Goal: Information Seeking & Learning: Learn about a topic

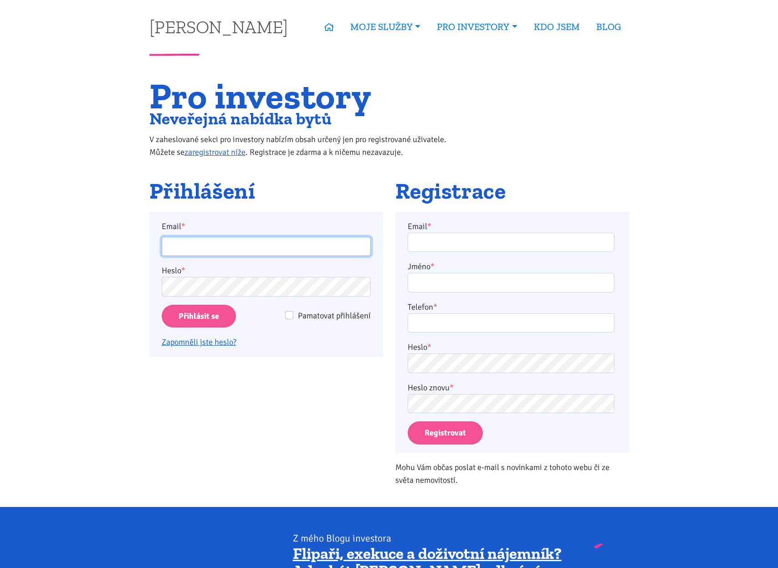
type input "[PERSON_NAME][EMAIL_ADDRESS][DOMAIN_NAME]"
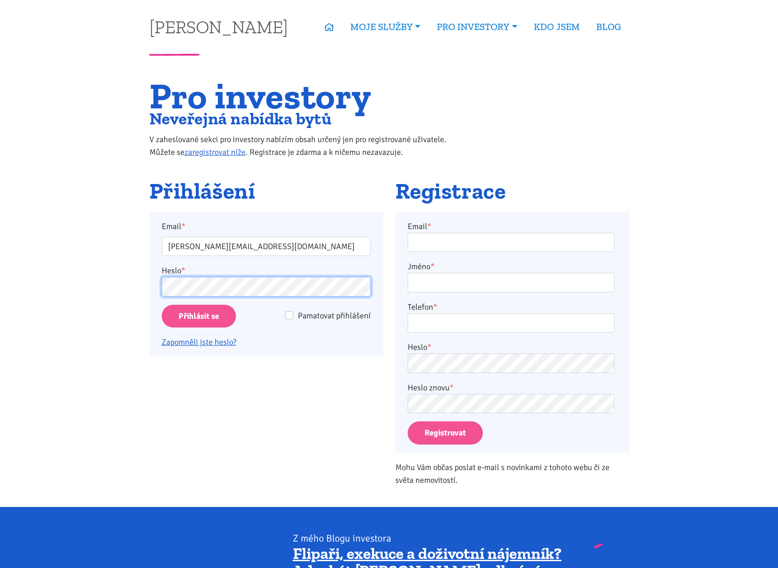
click at [198, 316] on input "Přihlásit se" at bounding box center [199, 316] width 74 height 23
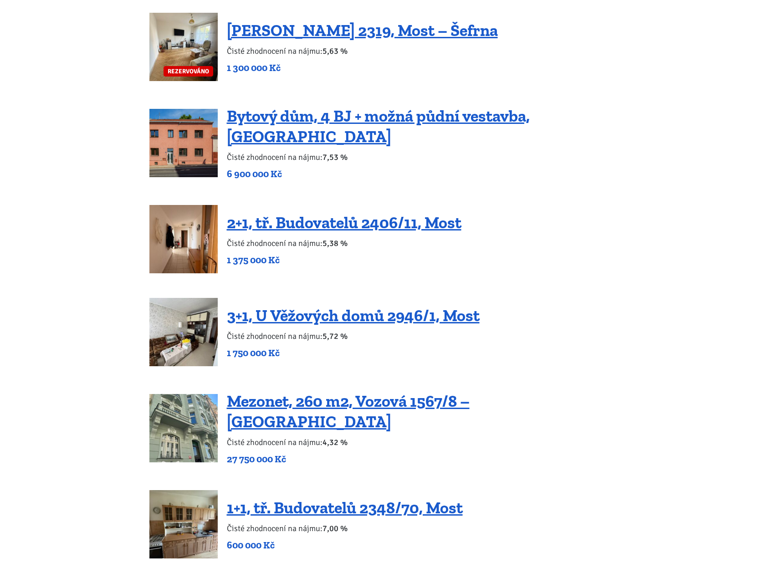
scroll to position [1055, 0]
click at [441, 311] on link "3+1, U Věžových domů 2946/1, Most" at bounding box center [353, 316] width 253 height 20
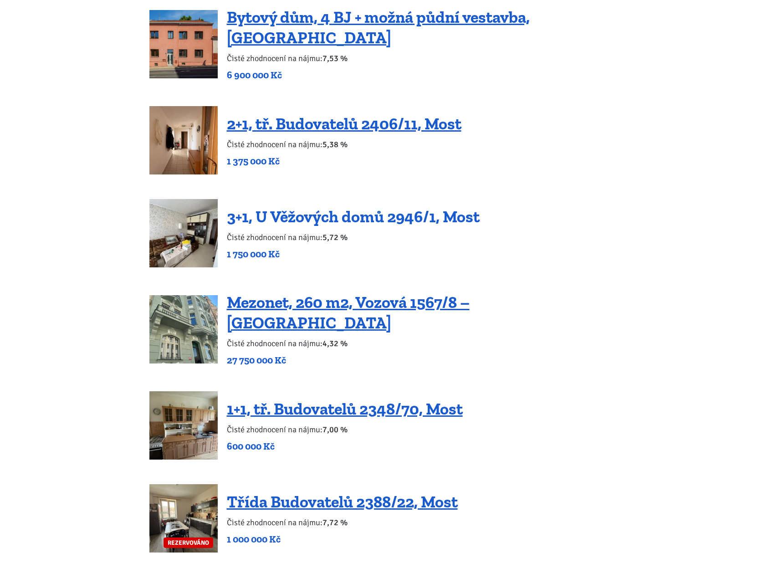
scroll to position [1157, 0]
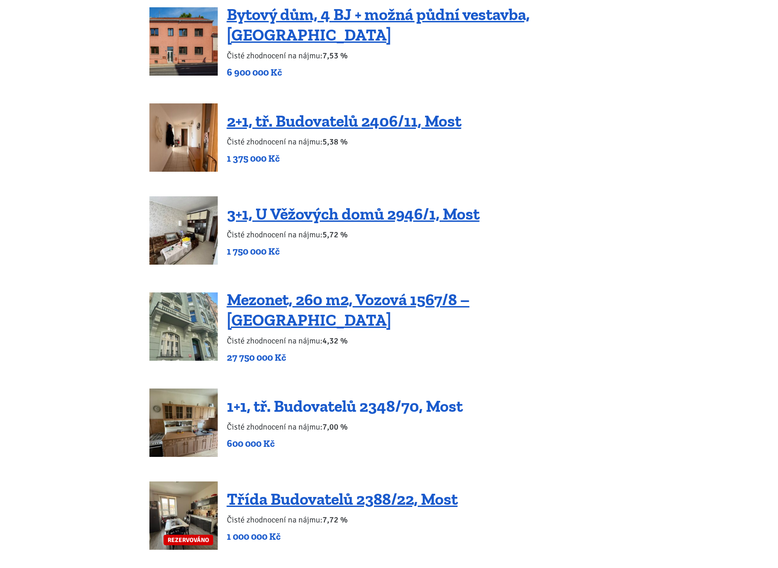
click at [393, 396] on link "1+1, tř. Budovatelů 2348/70, Most" at bounding box center [345, 406] width 236 height 20
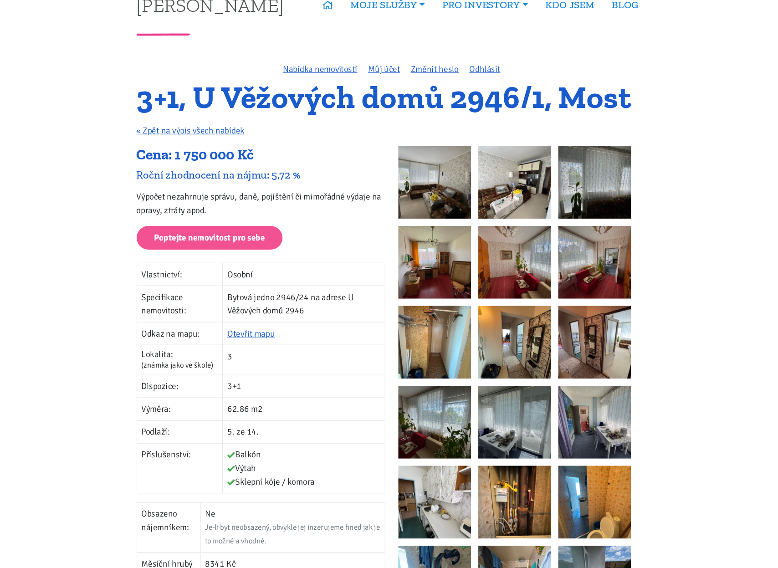
click at [347, 346] on td "3" at bounding box center [306, 360] width 152 height 28
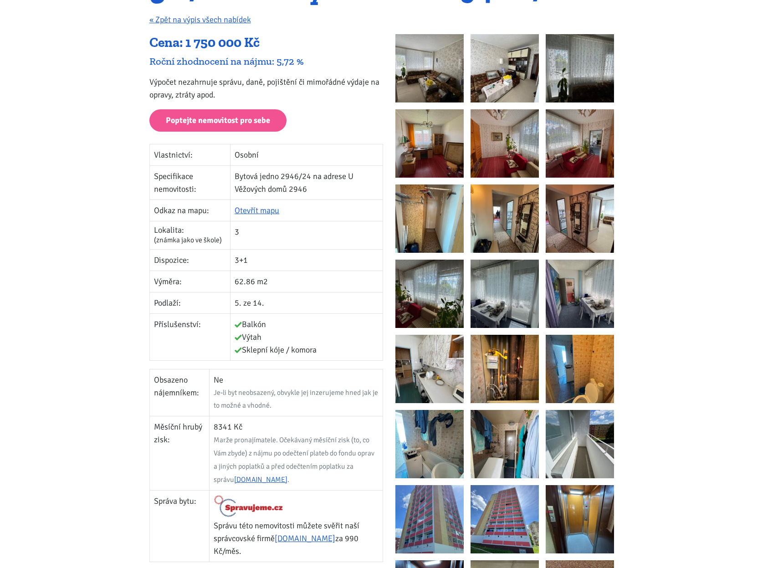
scroll to position [132, 0]
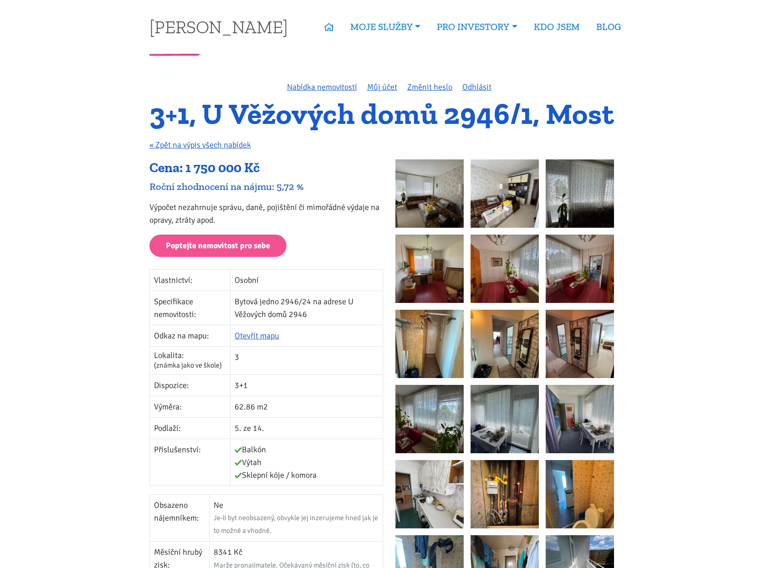
scroll to position [0, 0]
click at [311, 166] on div "Cena: 1 750 000 Kč" at bounding box center [266, 167] width 234 height 17
click at [428, 197] on img at bounding box center [429, 193] width 68 height 68
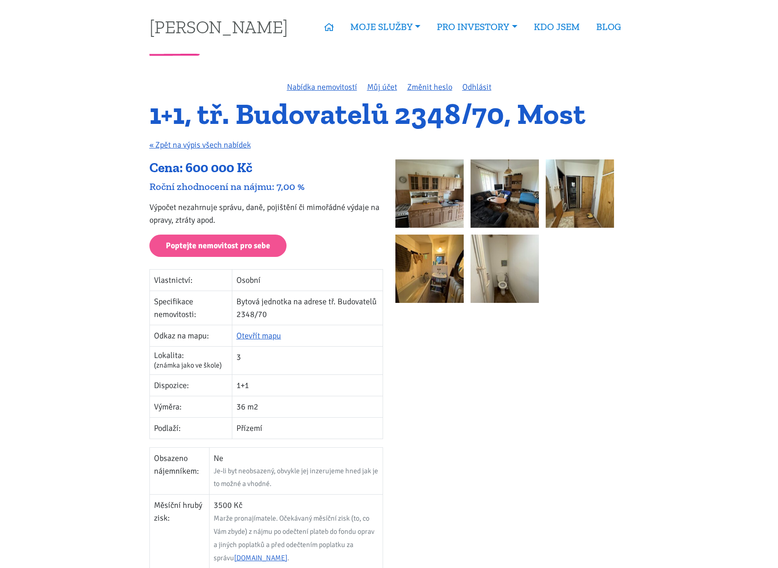
click at [440, 190] on img at bounding box center [429, 193] width 68 height 68
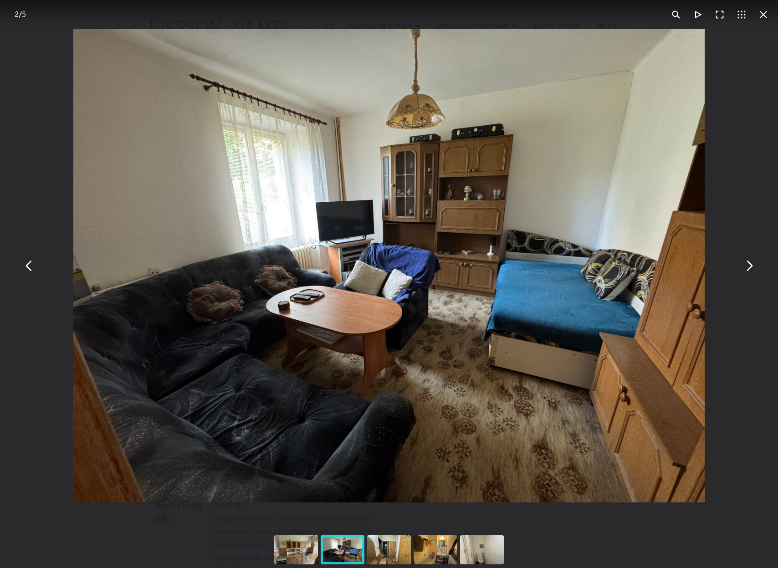
click at [766, 18] on button "You can close this modal content with the ESC key" at bounding box center [763, 15] width 22 height 22
